Goal: Navigation & Orientation: Find specific page/section

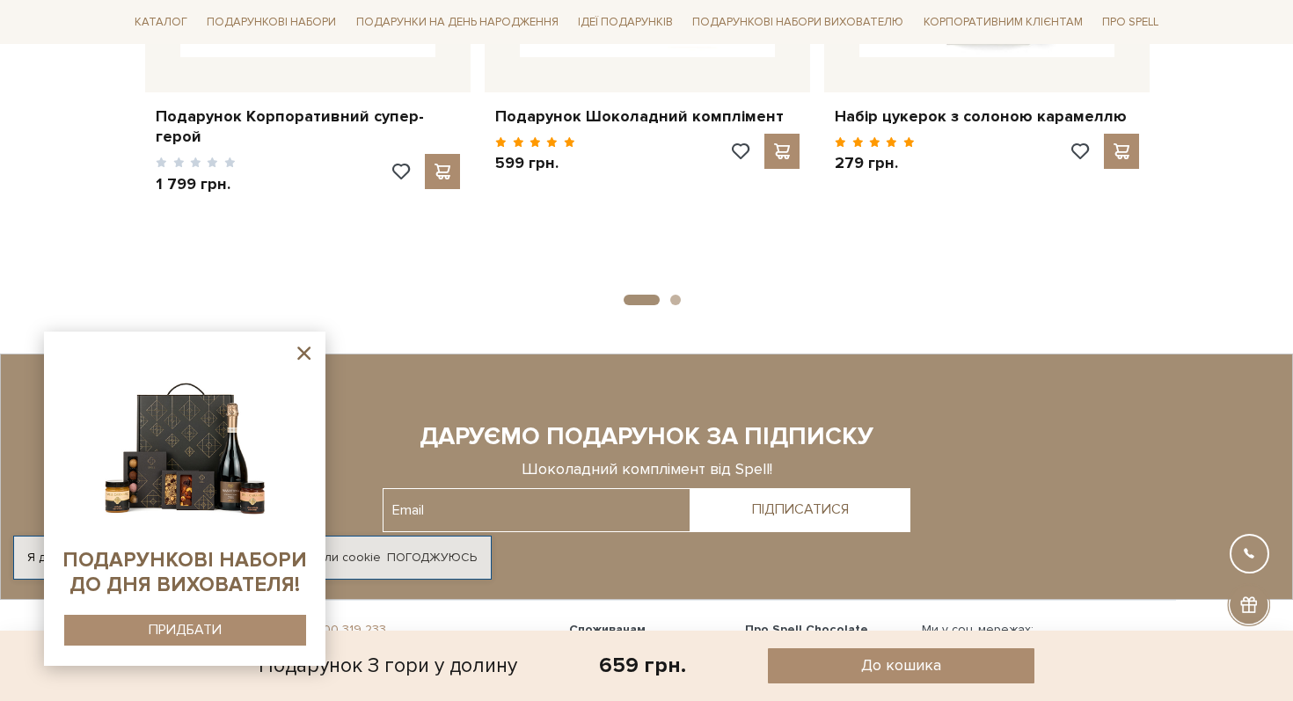
scroll to position [1709, 0]
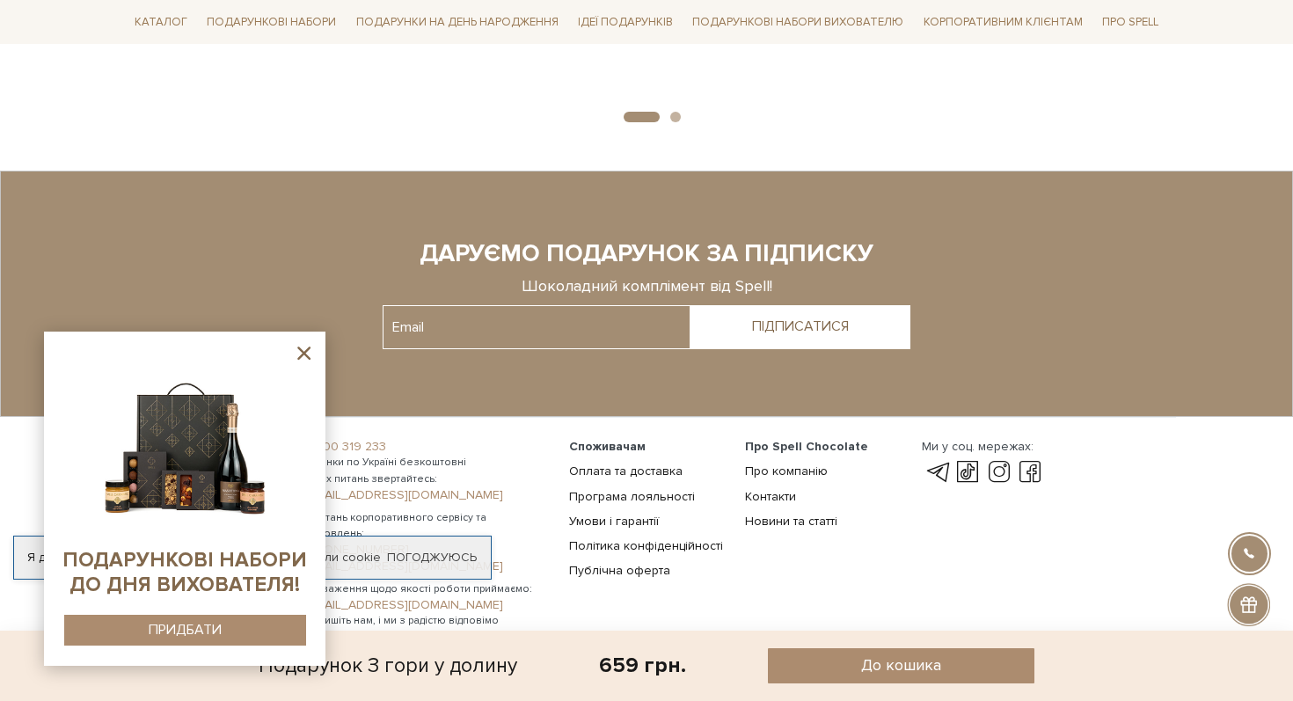
click at [301, 351] on icon at bounding box center [303, 352] width 13 height 13
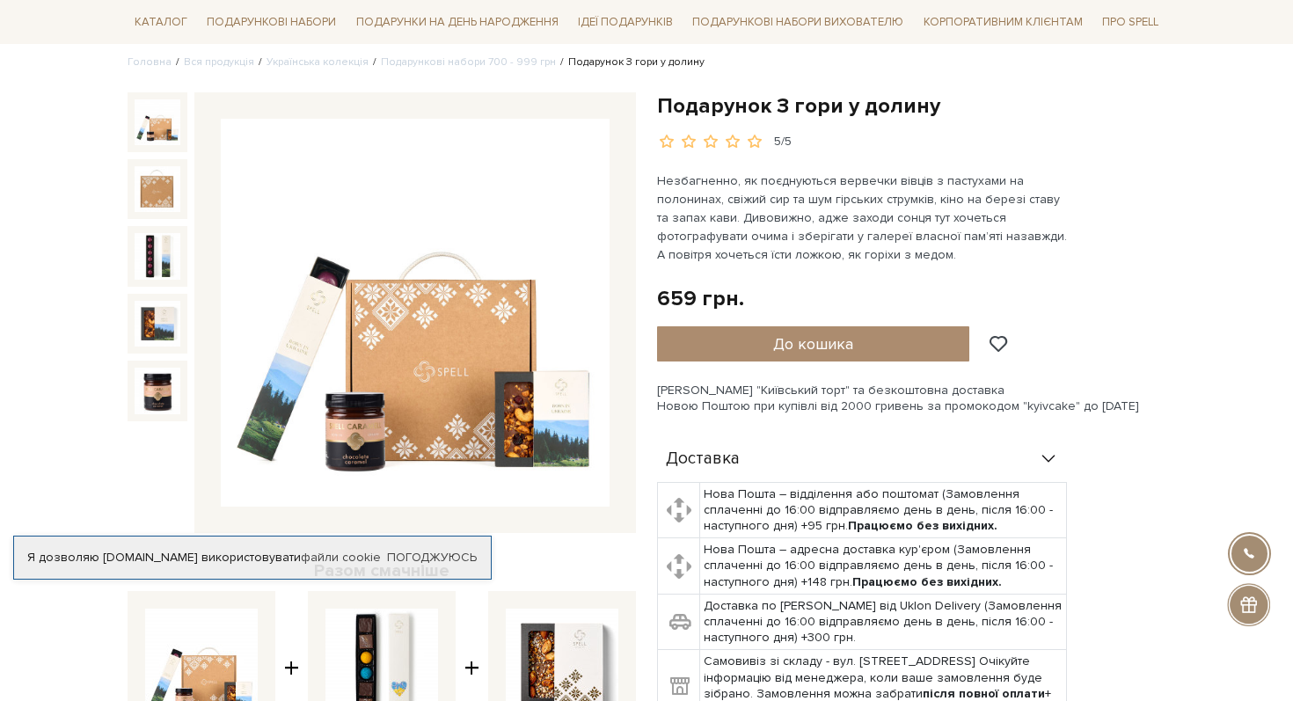
scroll to position [291, 0]
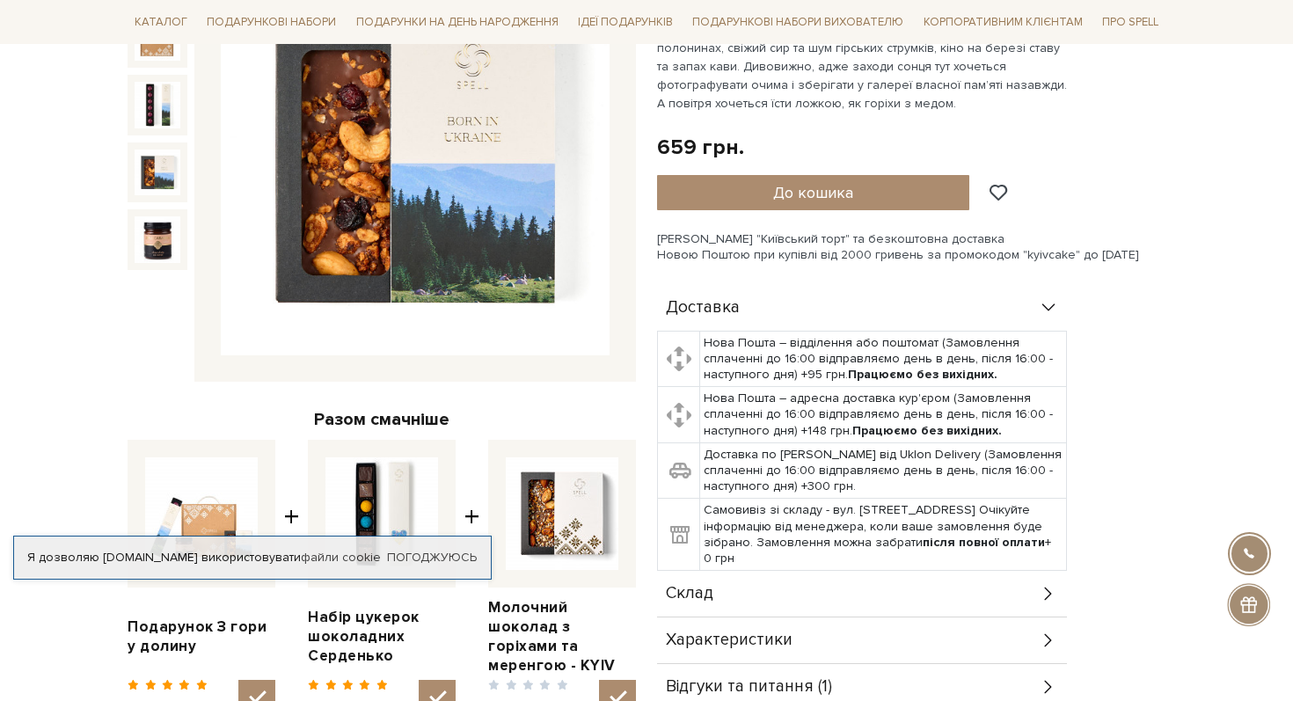
click at [165, 185] on img at bounding box center [158, 172] width 46 height 46
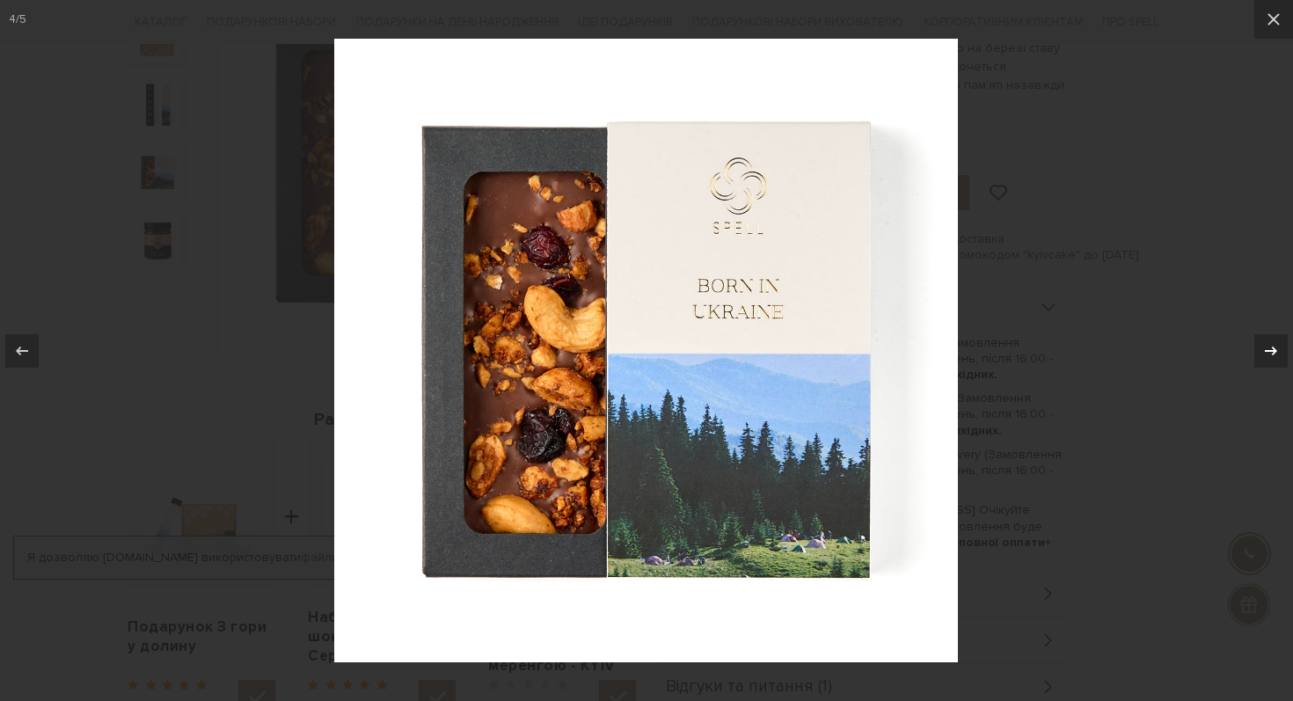
click at [1266, 340] on icon at bounding box center [1270, 350] width 21 height 21
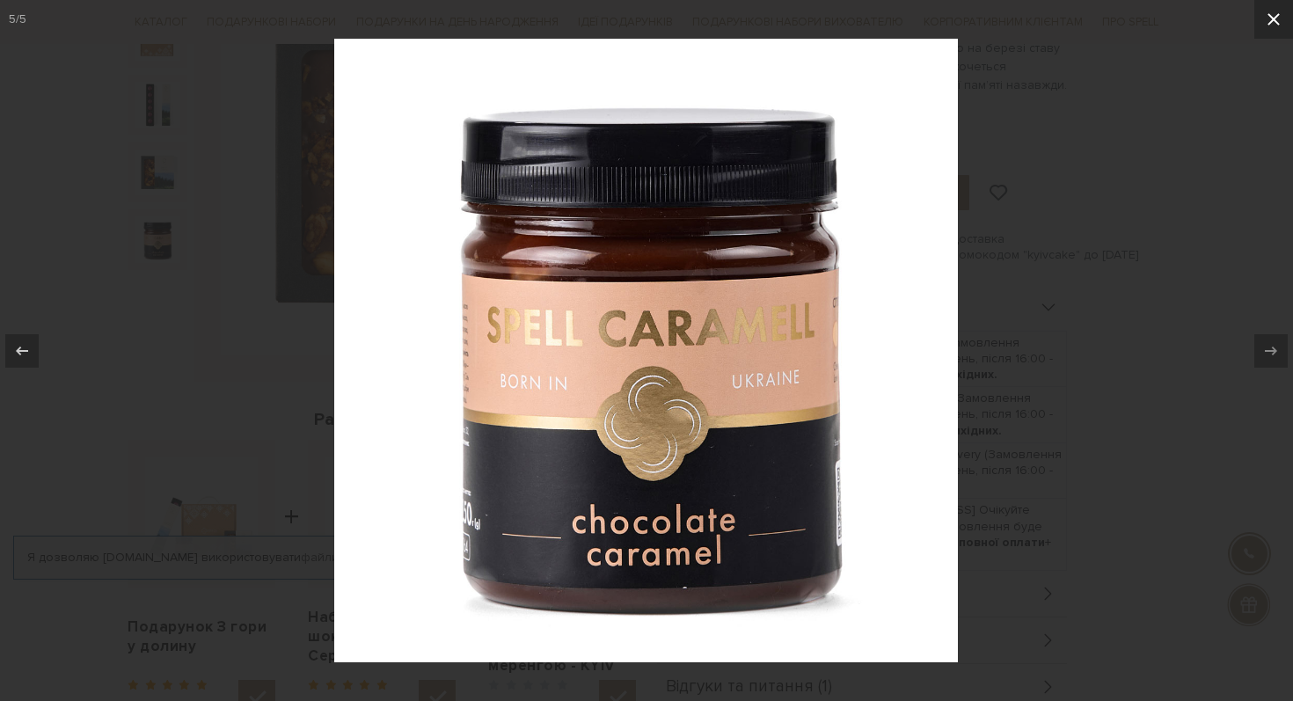
click at [1268, 30] on button at bounding box center [1273, 19] width 39 height 39
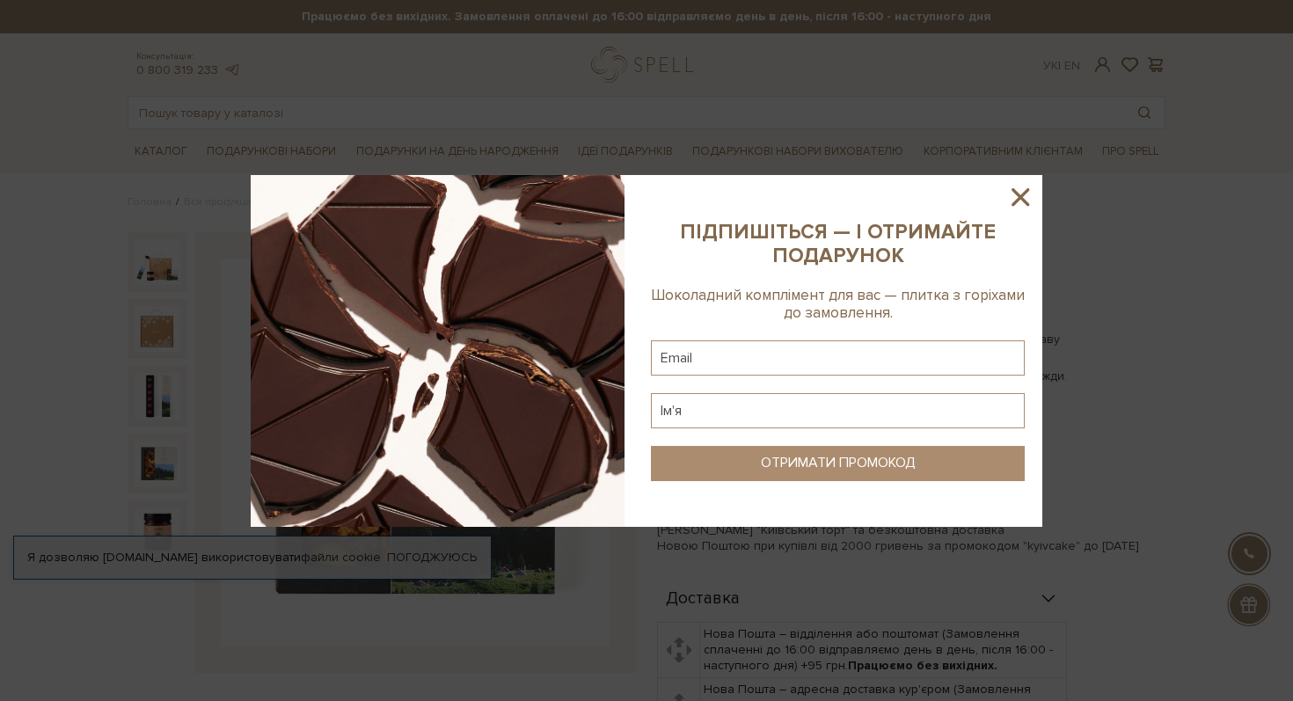
click at [1009, 198] on icon at bounding box center [1020, 197] width 30 height 30
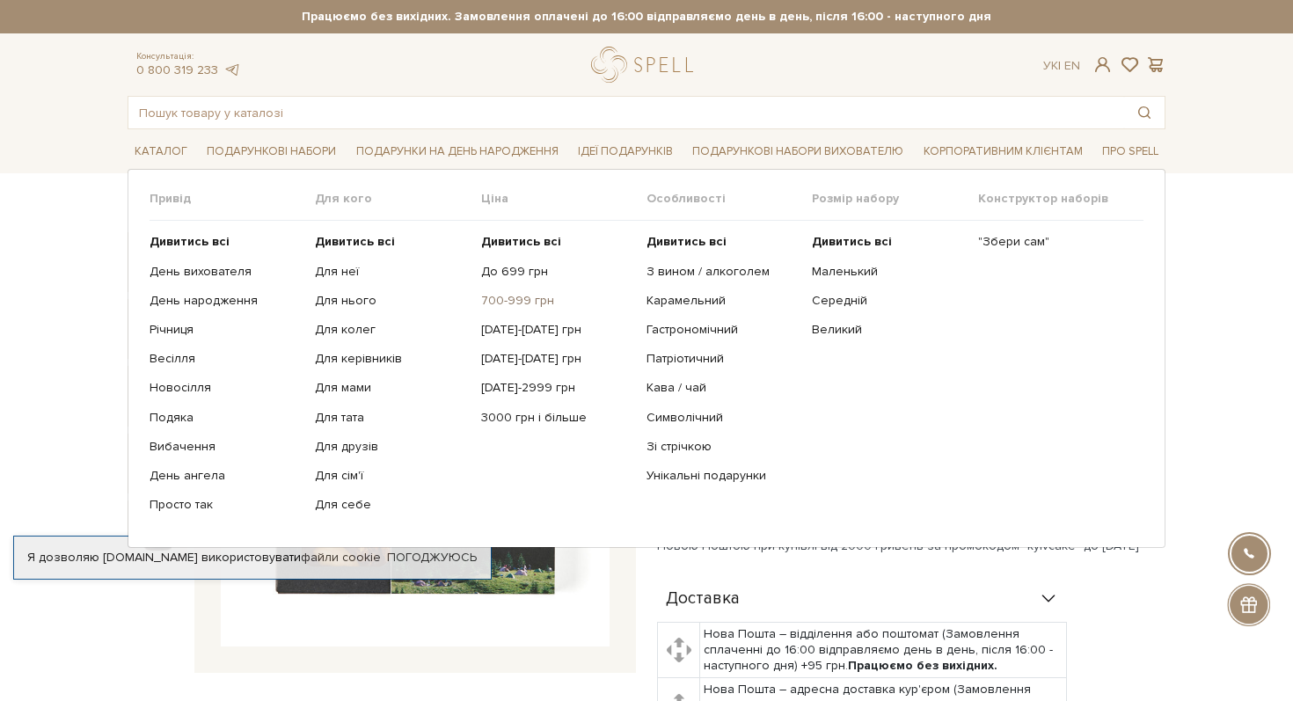
click at [515, 297] on link "700-999 грн" at bounding box center [557, 301] width 152 height 16
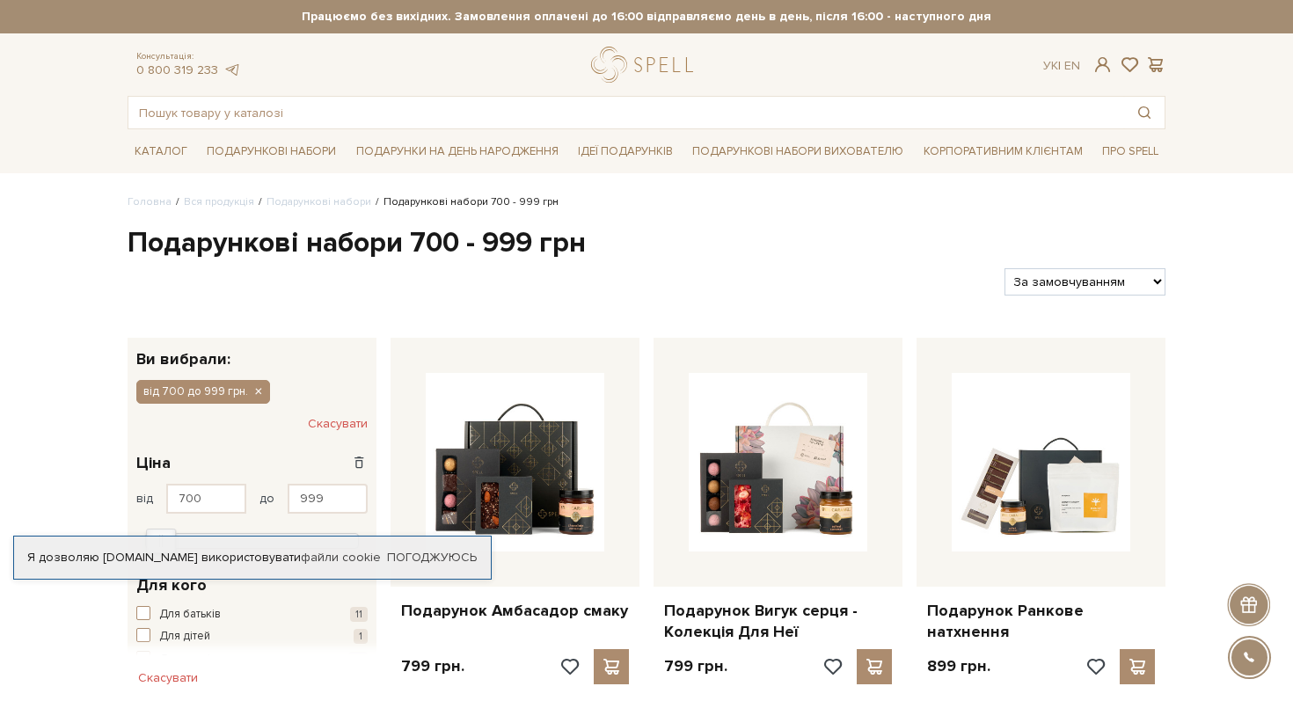
scroll to position [262, 0]
